Goal: Information Seeking & Learning: Learn about a topic

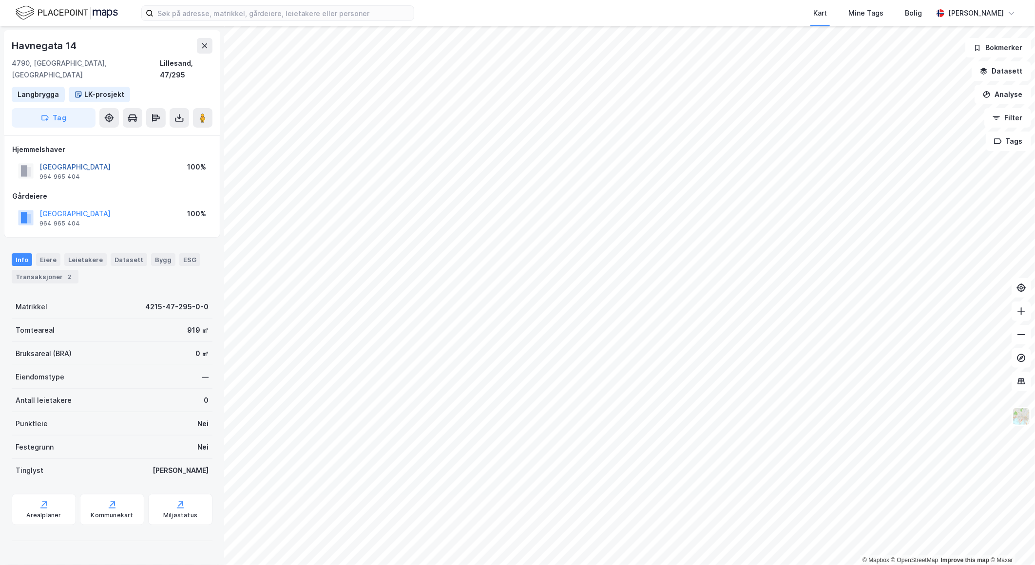
click at [0, 0] on button "[GEOGRAPHIC_DATA]" at bounding box center [0, 0] width 0 height 0
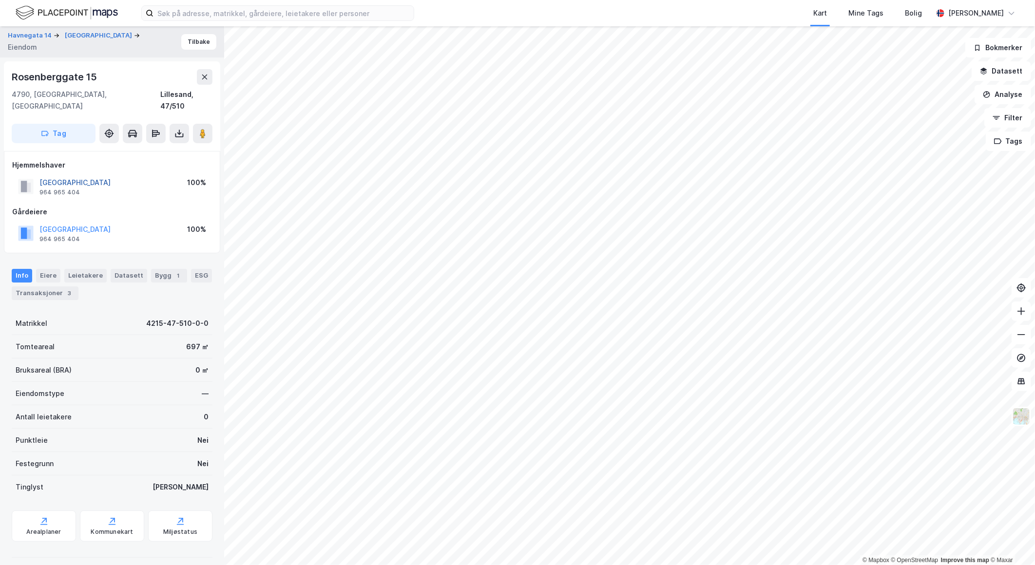
click at [0, 0] on button "[GEOGRAPHIC_DATA]" at bounding box center [0, 0] width 0 height 0
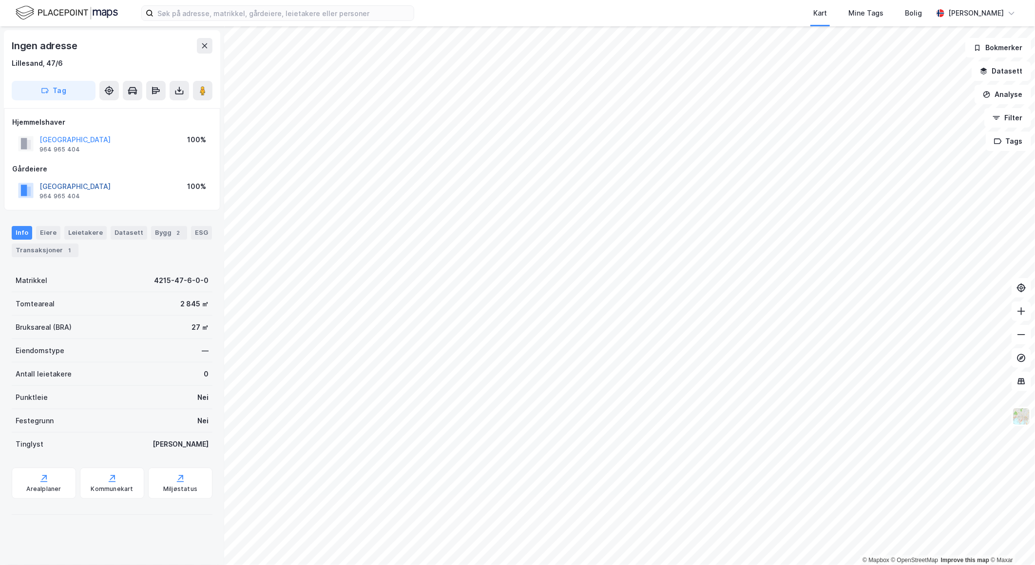
click at [0, 0] on button "[GEOGRAPHIC_DATA]" at bounding box center [0, 0] width 0 height 0
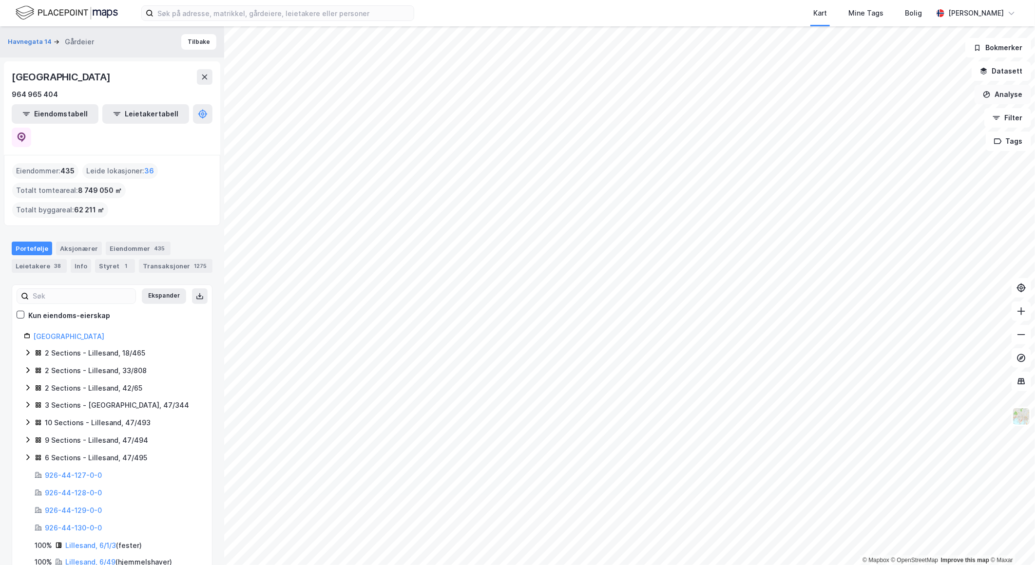
click at [1021, 93] on button "Analyse" at bounding box center [1003, 94] width 57 height 19
click at [1020, 74] on button "Datasett" at bounding box center [1001, 70] width 59 height 19
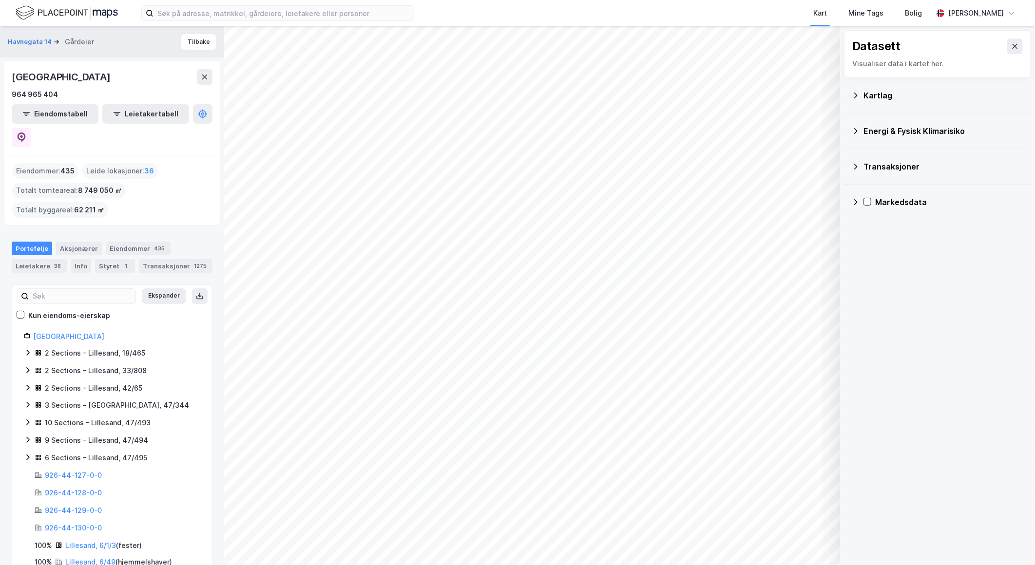
click at [912, 93] on div "Kartlag" at bounding box center [944, 96] width 160 height 12
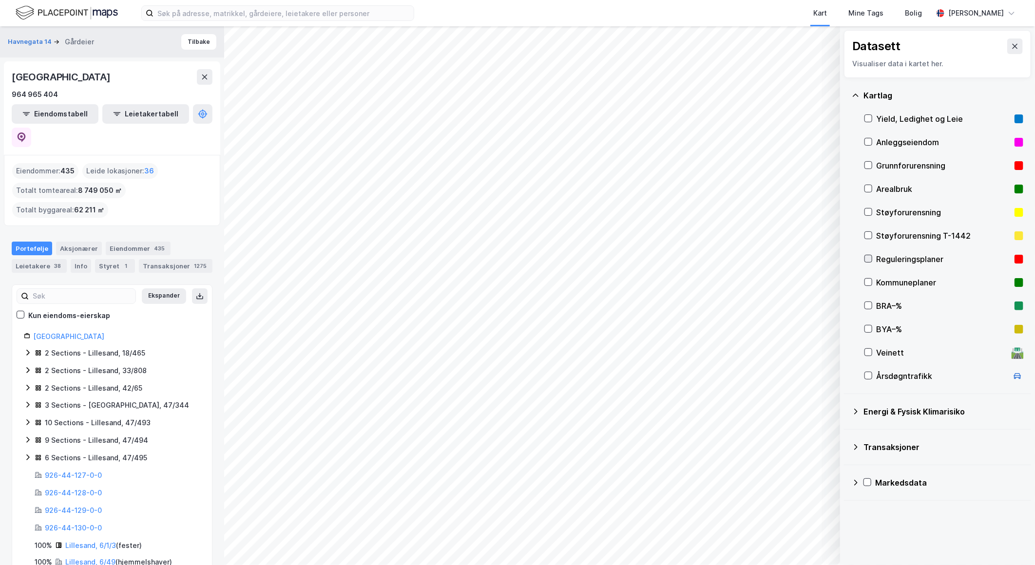
click at [869, 260] on icon at bounding box center [868, 258] width 7 height 7
click at [789, 540] on button "Vis" at bounding box center [790, 540] width 81 height 16
click at [788, 519] on icon at bounding box center [786, 519] width 8 height 8
click at [788, 519] on icon at bounding box center [788, 519] width 0 height 1
click at [870, 284] on icon at bounding box center [868, 282] width 7 height 7
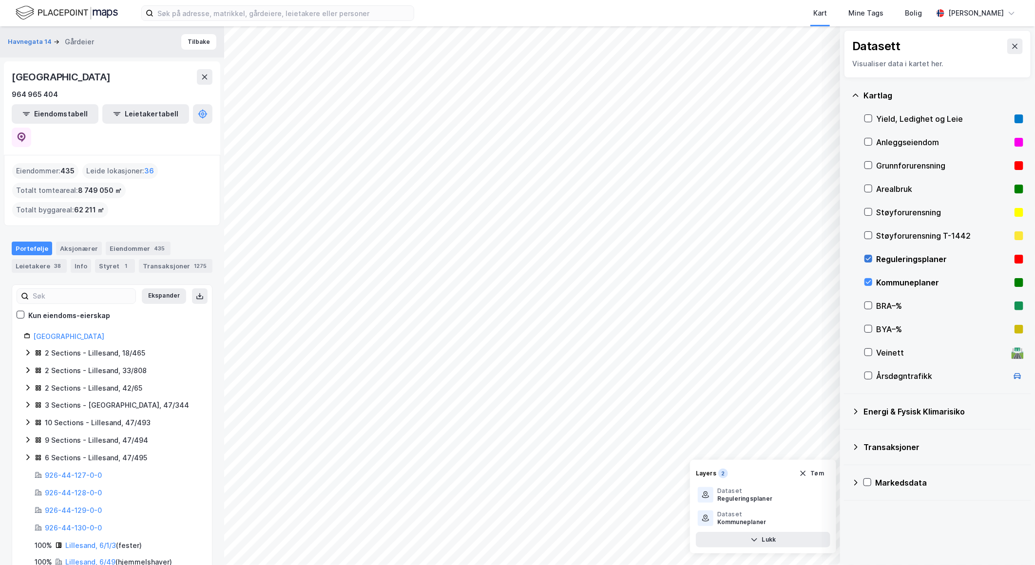
click at [869, 259] on icon at bounding box center [868, 258] width 5 height 3
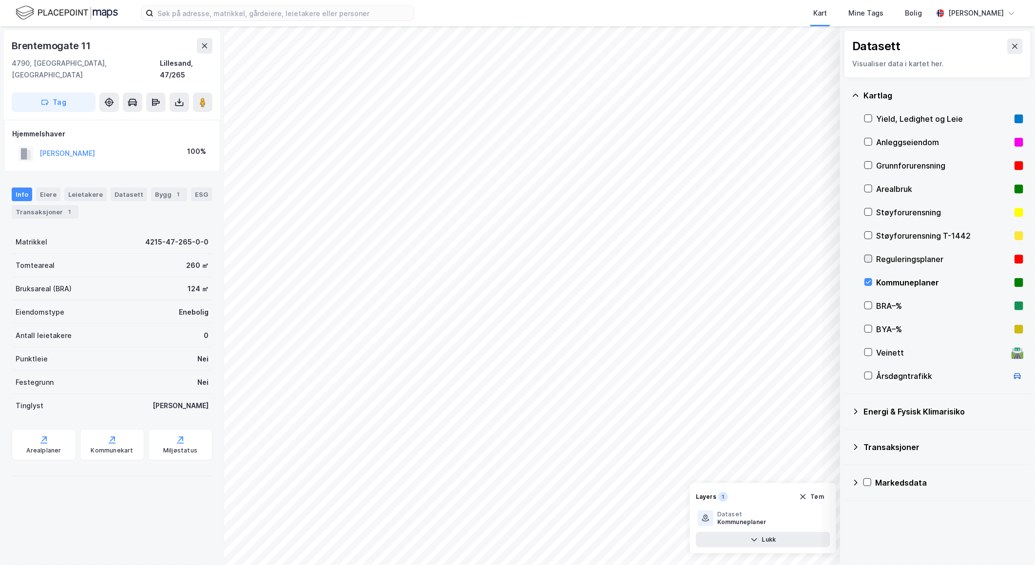
click at [869, 260] on icon at bounding box center [868, 258] width 7 height 7
click at [869, 282] on icon at bounding box center [868, 282] width 7 height 7
click at [872, 257] on div at bounding box center [869, 259] width 8 height 8
click at [871, 281] on icon at bounding box center [868, 282] width 5 height 3
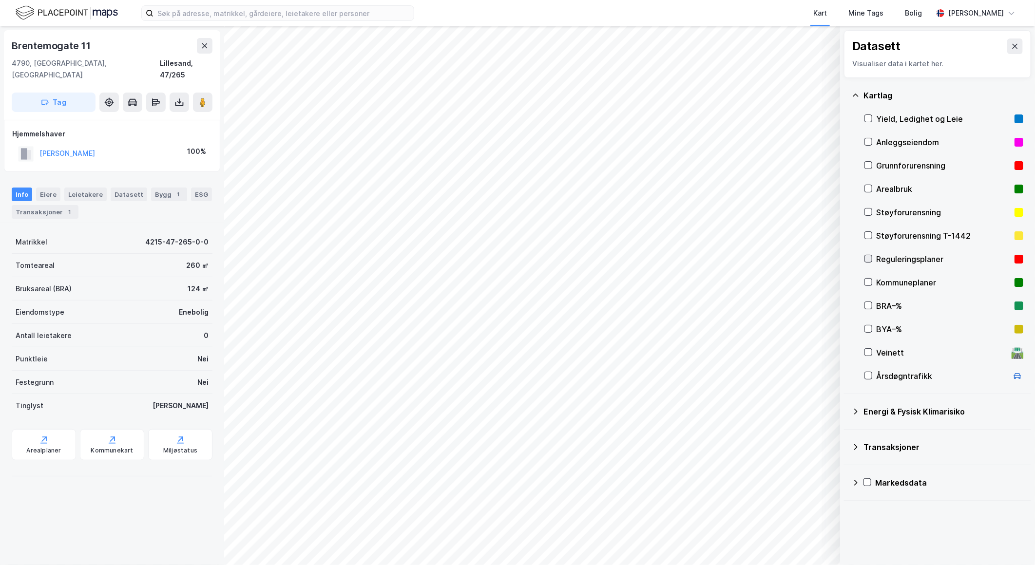
click at [870, 260] on icon at bounding box center [868, 258] width 7 height 7
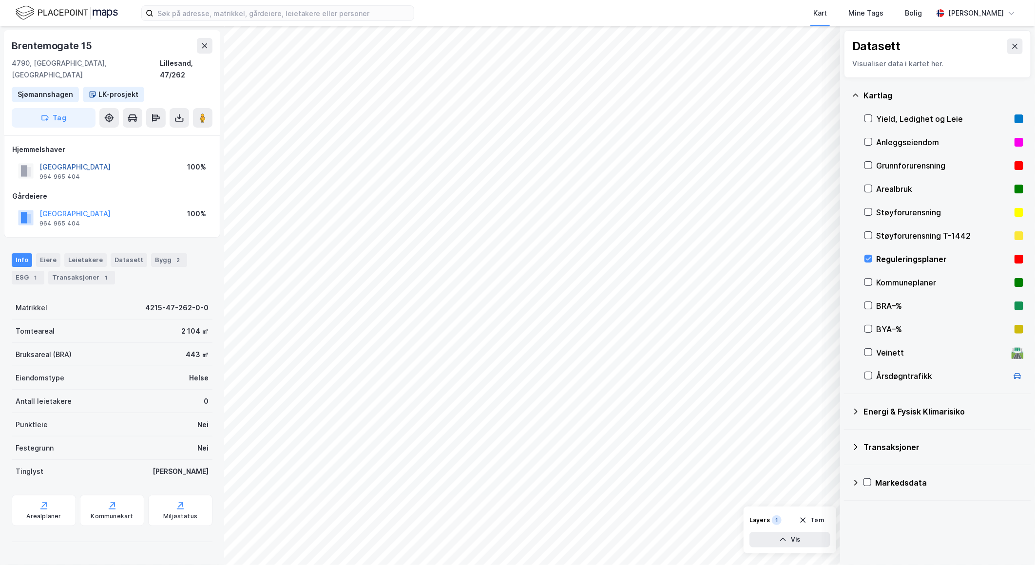
click at [0, 0] on button "[GEOGRAPHIC_DATA]" at bounding box center [0, 0] width 0 height 0
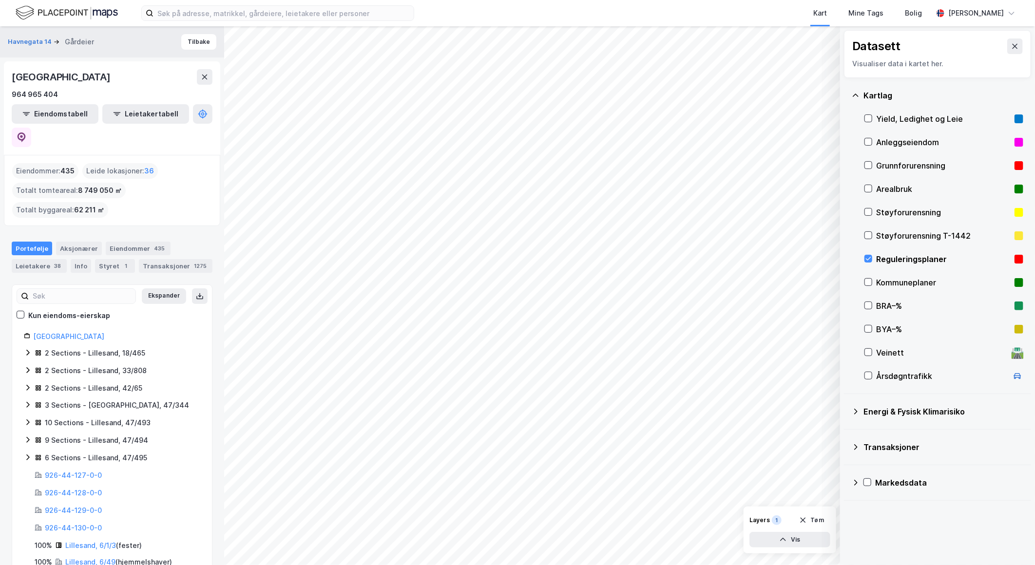
click at [874, 254] on div "Reguleringsplaner" at bounding box center [944, 259] width 159 height 23
click at [871, 256] on icon at bounding box center [868, 258] width 7 height 7
click at [872, 262] on div at bounding box center [869, 259] width 8 height 8
click at [871, 283] on icon at bounding box center [868, 282] width 7 height 7
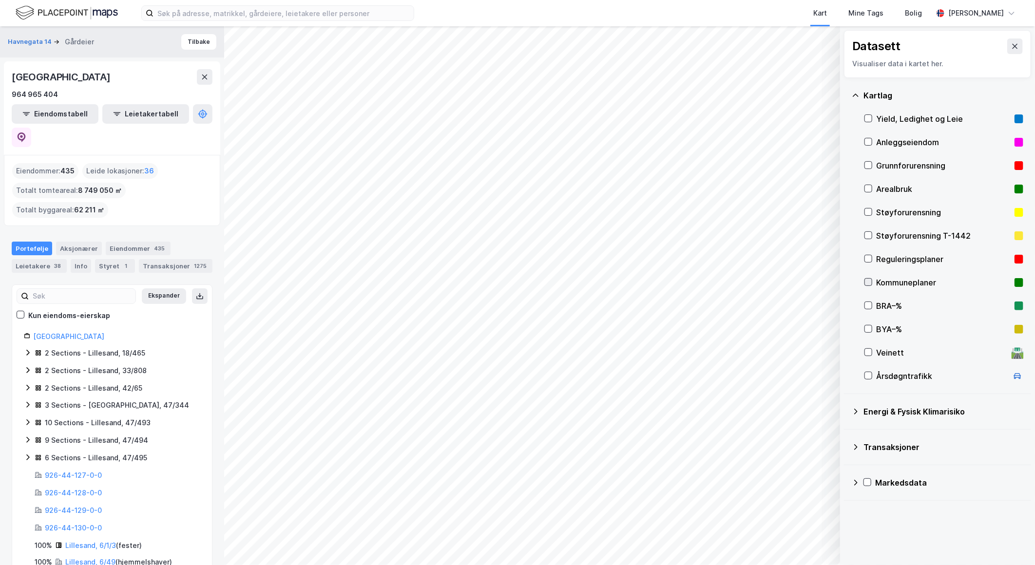
click at [871, 283] on icon at bounding box center [868, 282] width 7 height 7
click at [867, 259] on icon at bounding box center [868, 258] width 7 height 7
click at [871, 281] on icon at bounding box center [868, 282] width 7 height 7
click at [868, 282] on icon at bounding box center [868, 282] width 7 height 7
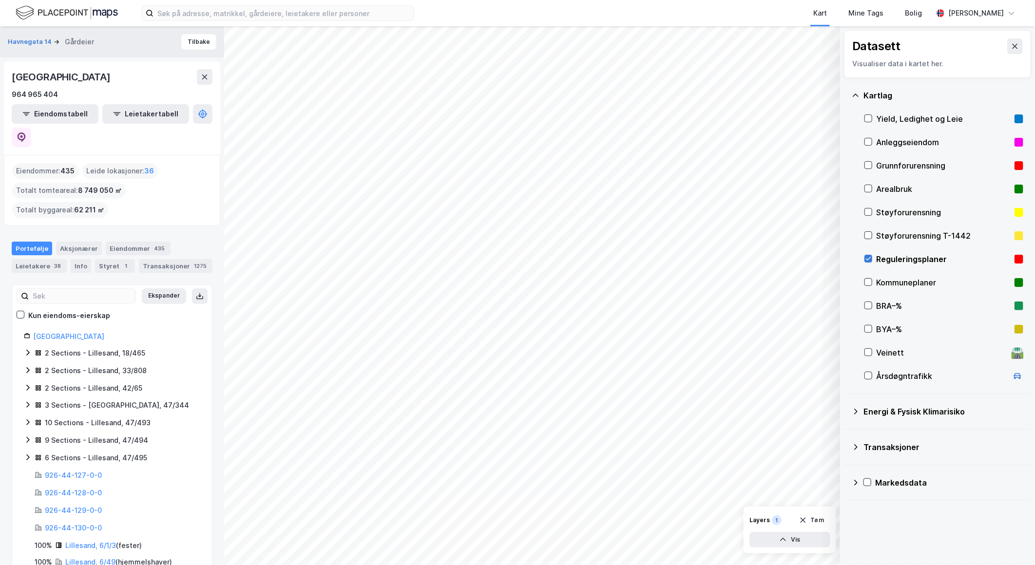
click at [871, 260] on icon at bounding box center [868, 258] width 7 height 7
click at [868, 262] on div at bounding box center [869, 259] width 8 height 8
click at [866, 284] on icon at bounding box center [868, 282] width 7 height 7
click at [871, 284] on icon at bounding box center [868, 282] width 7 height 7
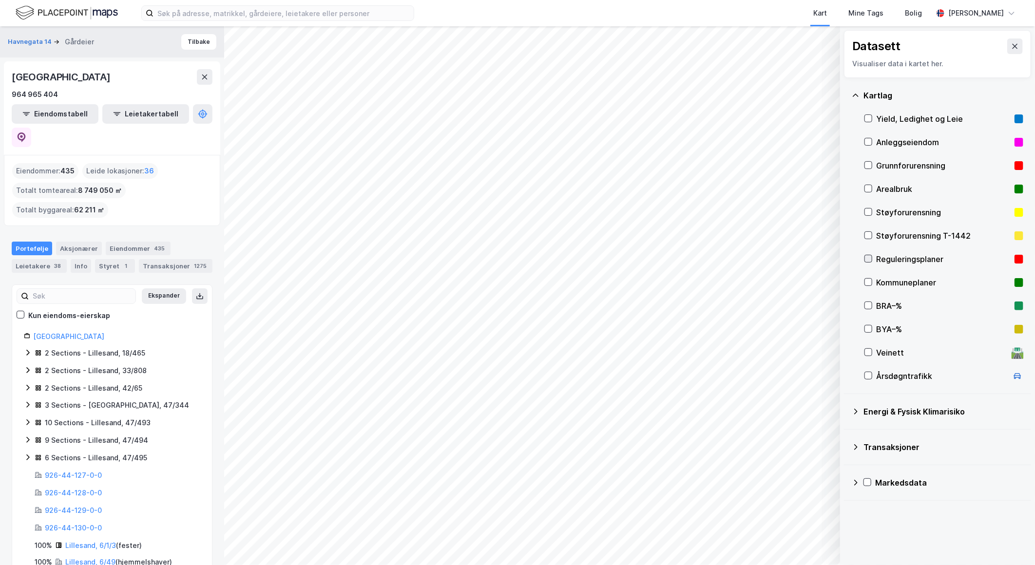
click at [867, 261] on icon at bounding box center [868, 258] width 7 height 7
click at [868, 261] on icon at bounding box center [868, 258] width 7 height 7
click at [868, 285] on icon at bounding box center [868, 282] width 7 height 7
click at [867, 282] on icon at bounding box center [868, 282] width 7 height 7
click at [870, 284] on icon at bounding box center [868, 282] width 7 height 7
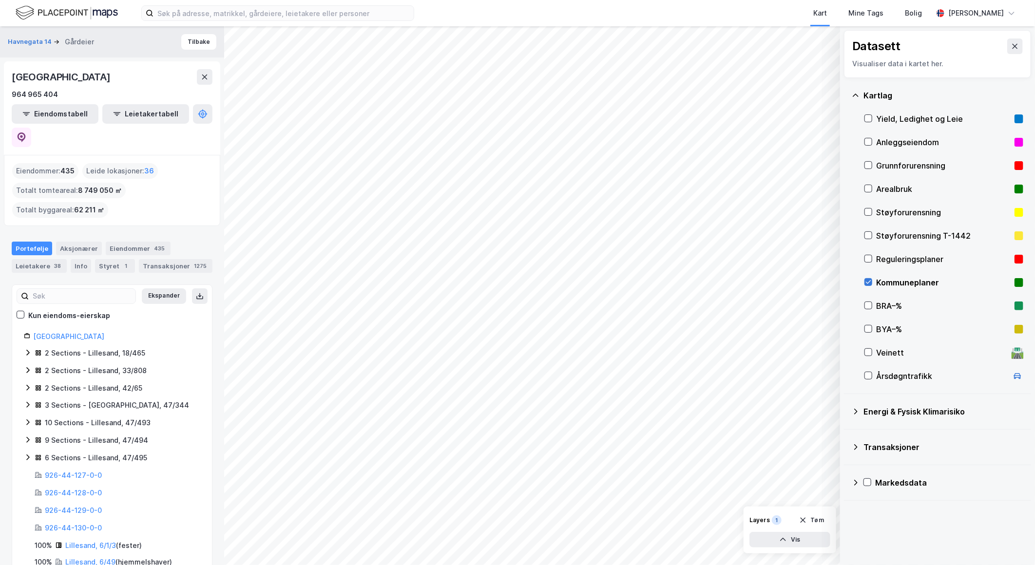
click at [871, 284] on icon at bounding box center [868, 282] width 7 height 7
click at [869, 258] on icon at bounding box center [868, 258] width 7 height 7
click at [872, 283] on div at bounding box center [869, 282] width 8 height 8
click at [867, 260] on icon at bounding box center [868, 258] width 7 height 7
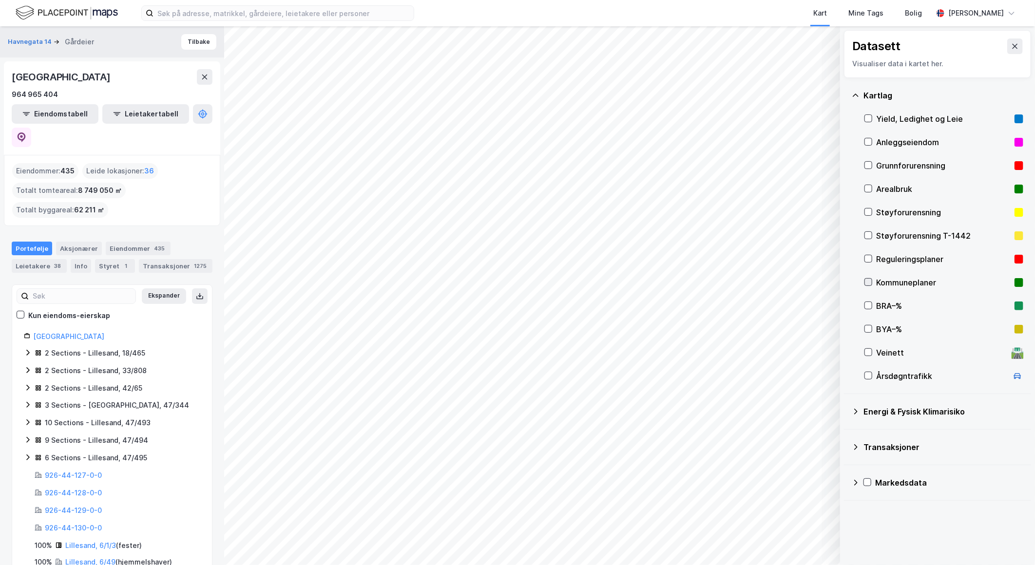
click at [871, 284] on icon at bounding box center [868, 282] width 7 height 7
click at [870, 282] on icon at bounding box center [868, 282] width 7 height 7
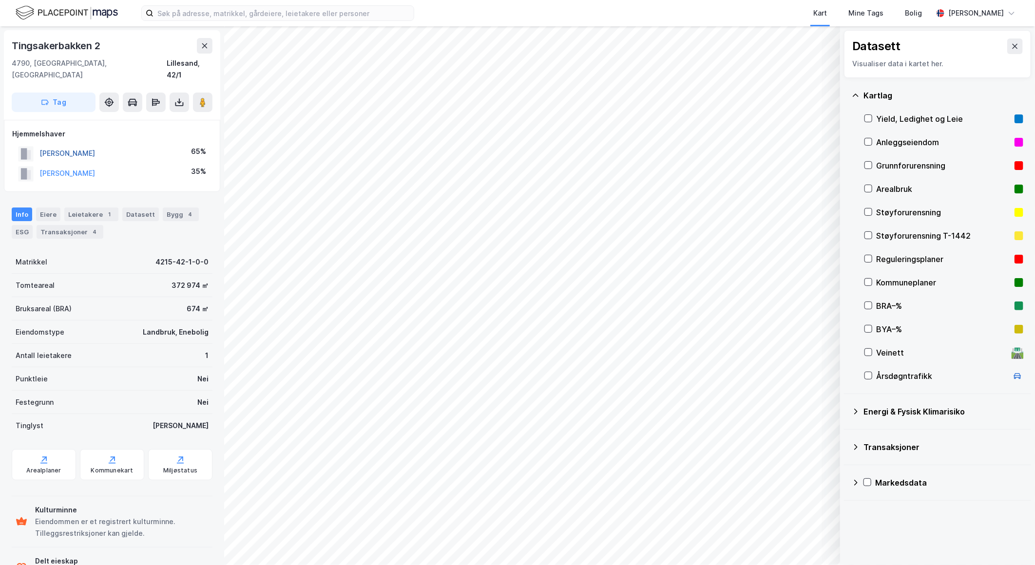
click at [0, 0] on button "[PERSON_NAME]" at bounding box center [0, 0] width 0 height 0
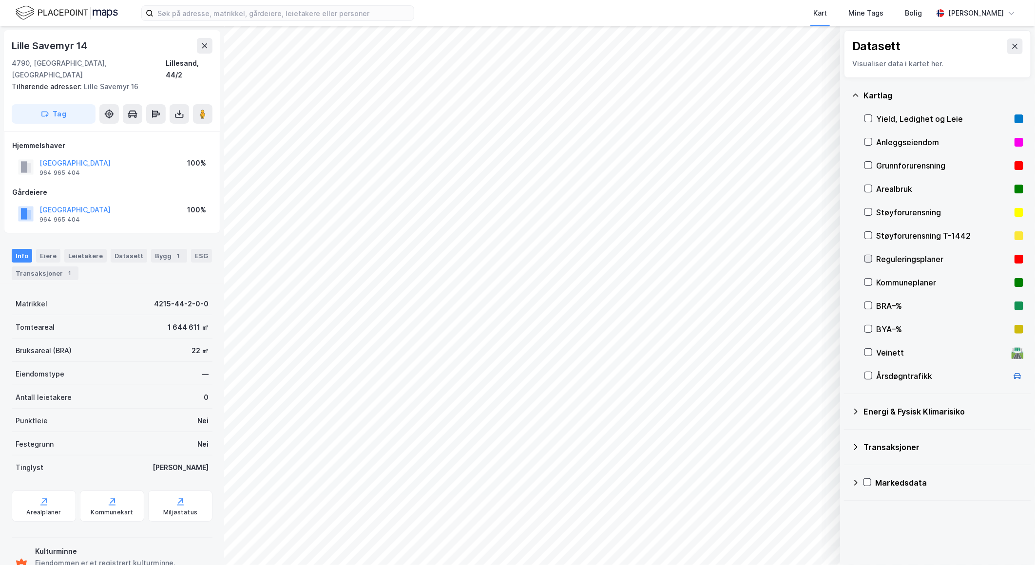
click at [871, 257] on icon at bounding box center [868, 258] width 7 height 7
click at [866, 256] on icon at bounding box center [868, 258] width 7 height 7
click at [871, 281] on icon at bounding box center [868, 282] width 5 height 3
click at [870, 281] on icon at bounding box center [868, 282] width 7 height 7
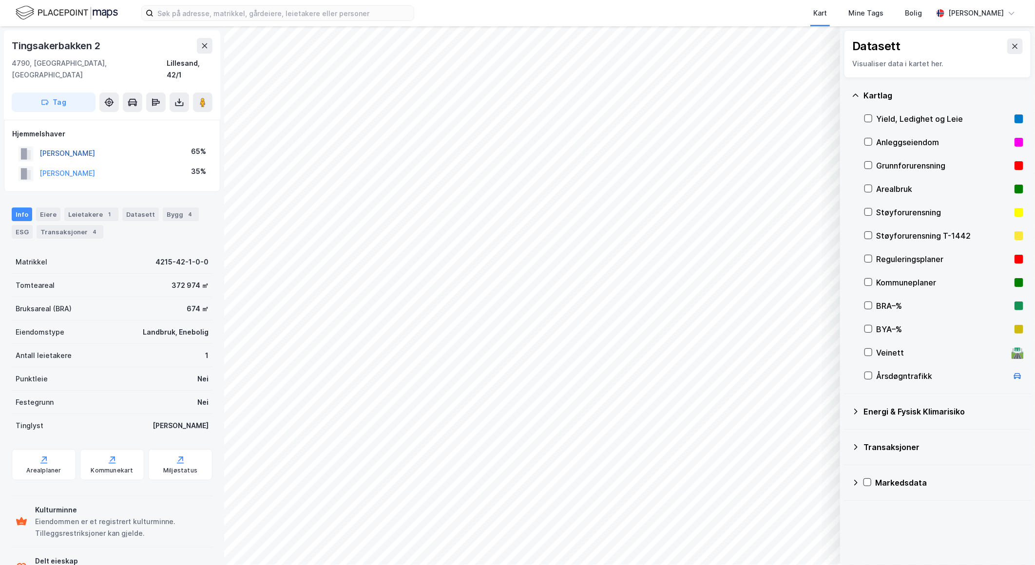
click at [0, 0] on button "[PERSON_NAME]" at bounding box center [0, 0] width 0 height 0
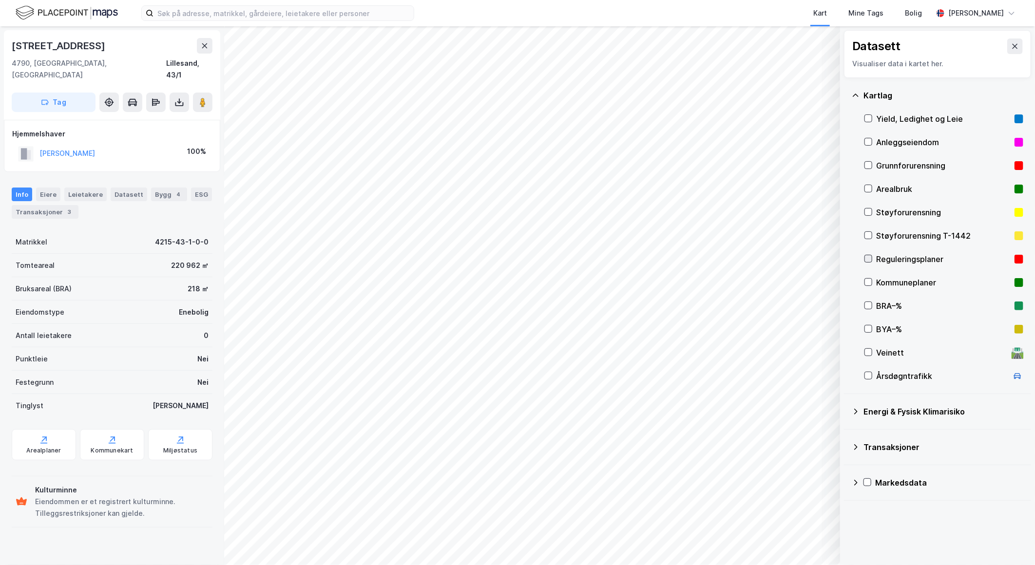
click at [868, 261] on icon at bounding box center [868, 258] width 7 height 7
click at [867, 257] on icon at bounding box center [868, 258] width 7 height 7
click at [867, 258] on icon at bounding box center [868, 258] width 7 height 7
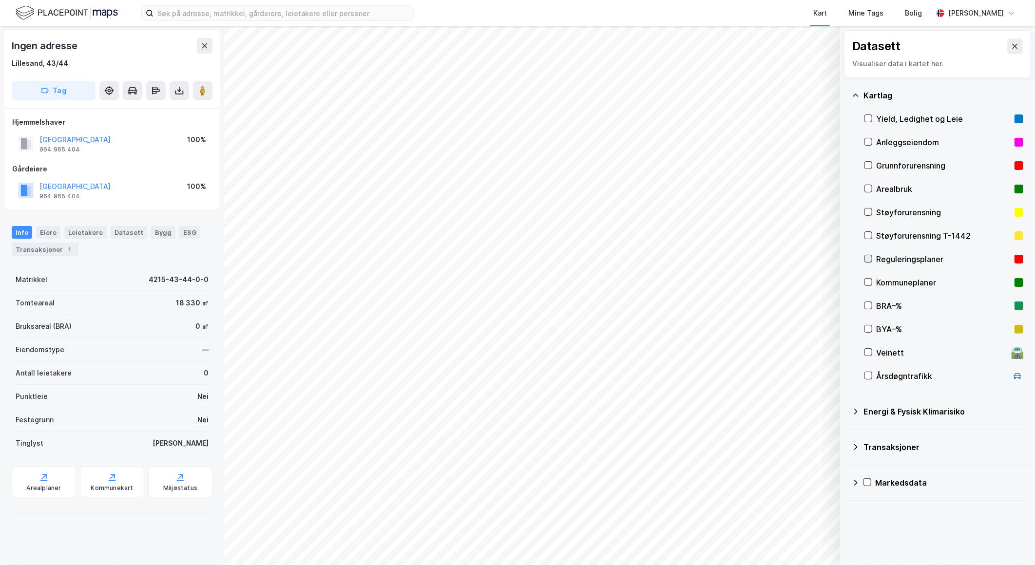
click at [868, 261] on icon at bounding box center [868, 258] width 7 height 7
click at [868, 258] on icon at bounding box center [868, 258] width 7 height 7
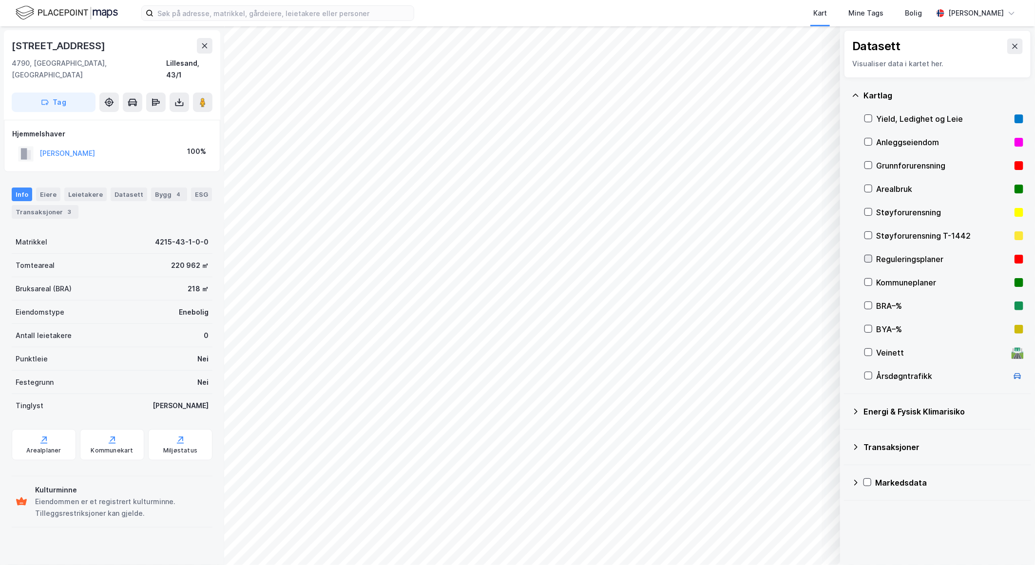
click at [871, 260] on icon at bounding box center [868, 258] width 7 height 7
click at [871, 267] on div "Reguleringsplaner" at bounding box center [944, 259] width 159 height 23
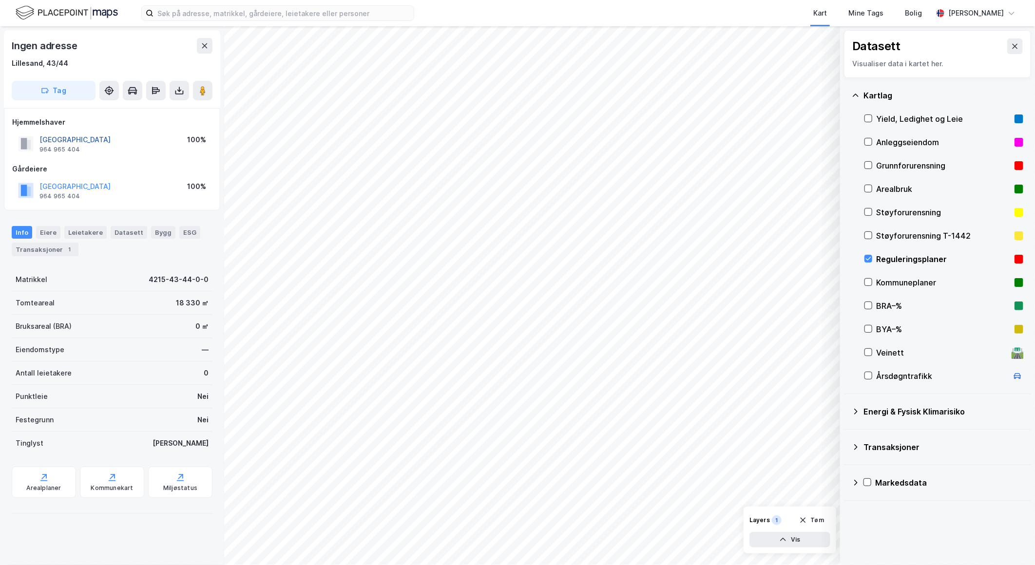
click at [0, 0] on button "[GEOGRAPHIC_DATA]" at bounding box center [0, 0] width 0 height 0
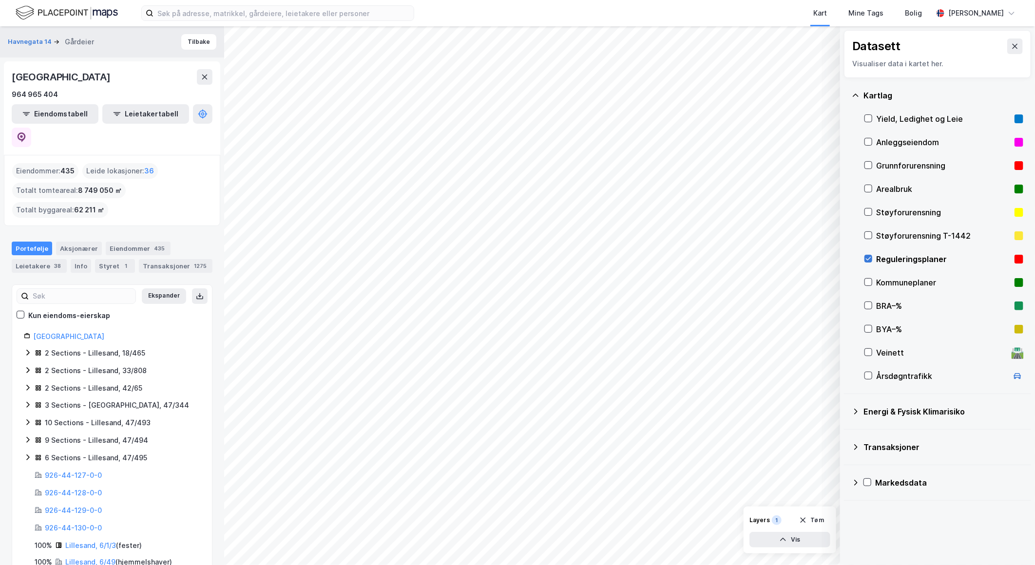
click at [870, 256] on icon at bounding box center [868, 258] width 7 height 7
click at [869, 255] on icon at bounding box center [868, 258] width 7 height 7
click at [870, 261] on icon at bounding box center [868, 258] width 7 height 7
click at [869, 257] on icon at bounding box center [868, 258] width 7 height 7
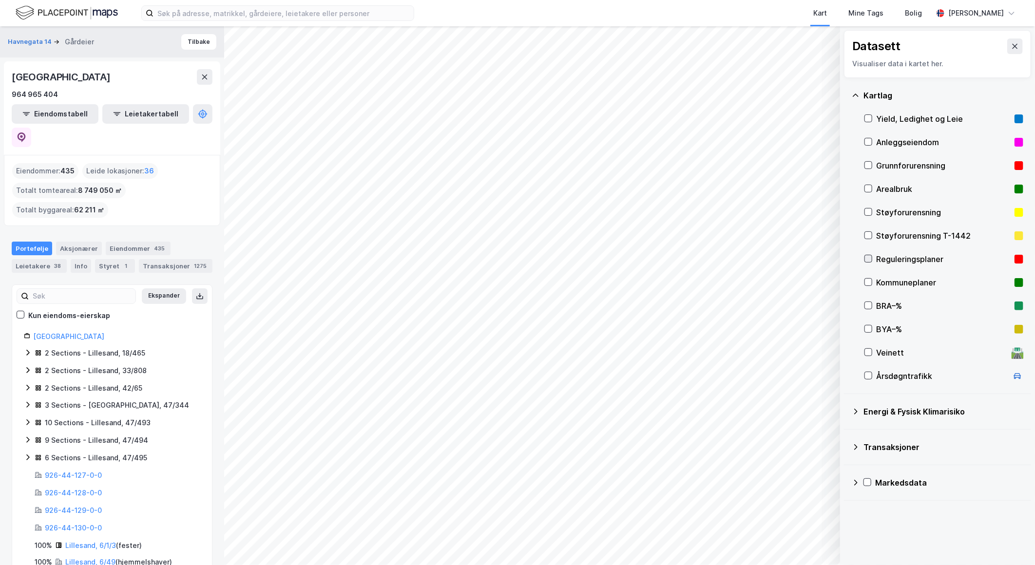
click at [869, 257] on icon at bounding box center [868, 258] width 7 height 7
click at [868, 258] on icon at bounding box center [868, 258] width 7 height 7
